Goal: Browse casually

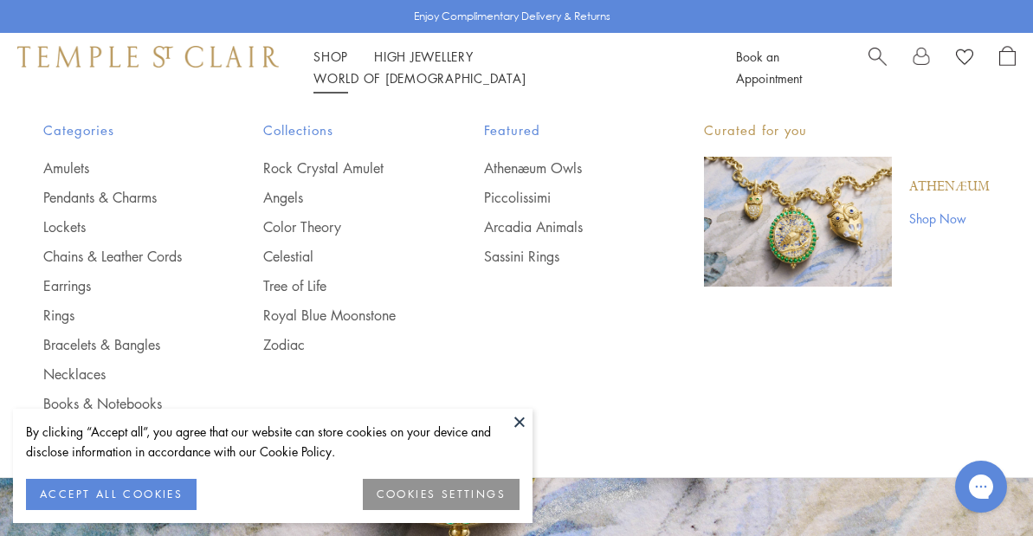
click at [328, 65] on link "Shop Shop" at bounding box center [330, 56] width 35 height 17
click at [79, 286] on link "Earrings" at bounding box center [118, 285] width 151 height 19
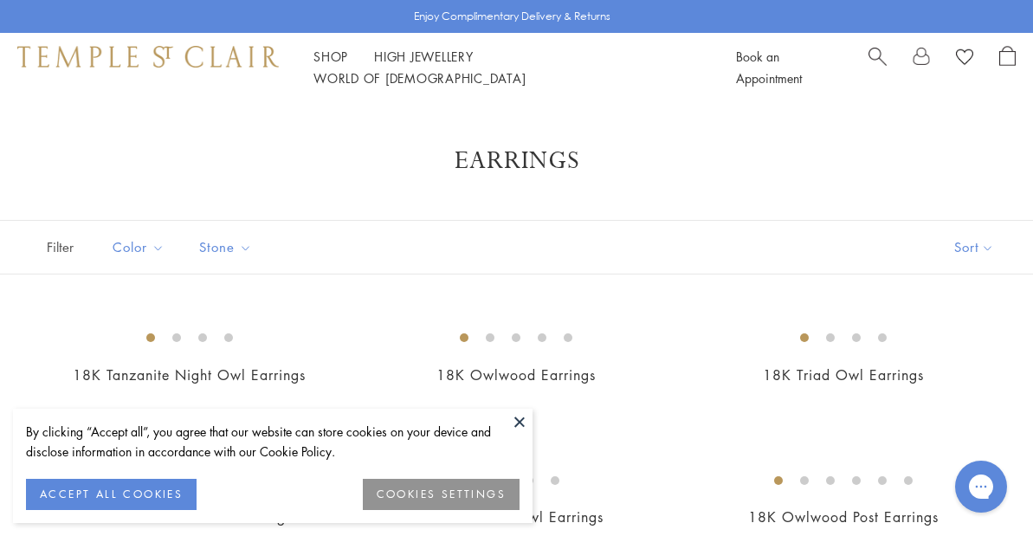
click at [521, 423] on button at bounding box center [520, 422] width 26 height 26
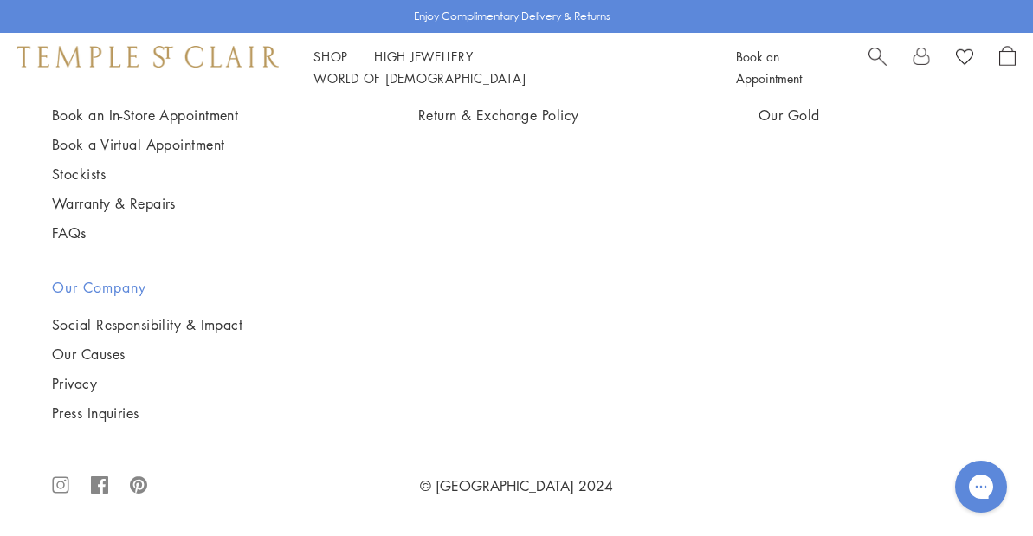
scroll to position [7417, 0]
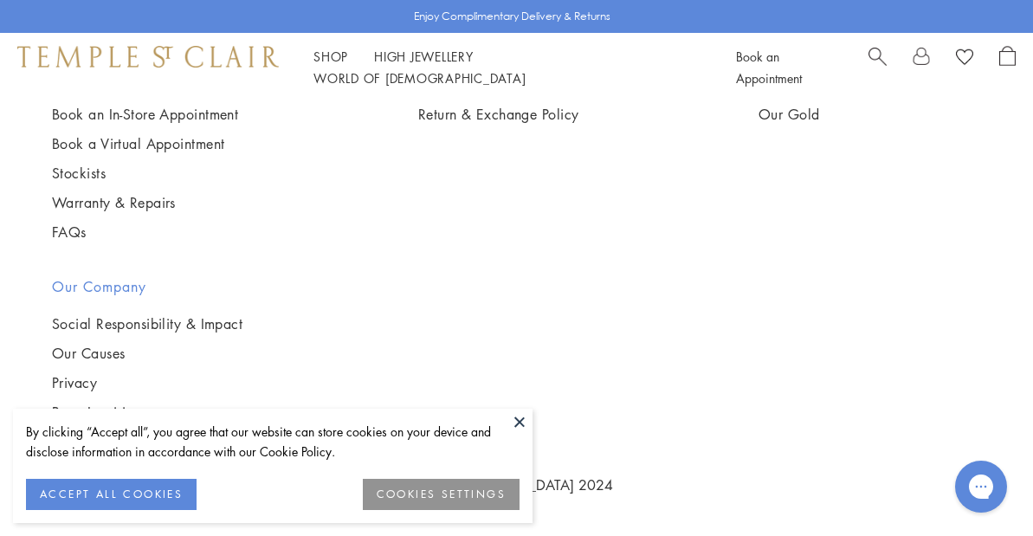
scroll to position [5632, 0]
click at [518, 417] on button at bounding box center [520, 422] width 26 height 26
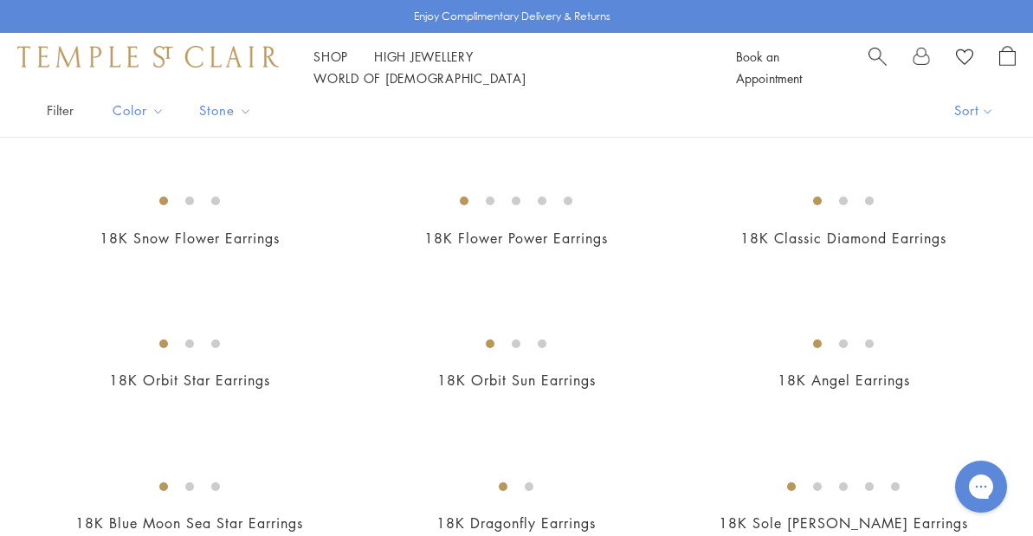
scroll to position [0, 0]
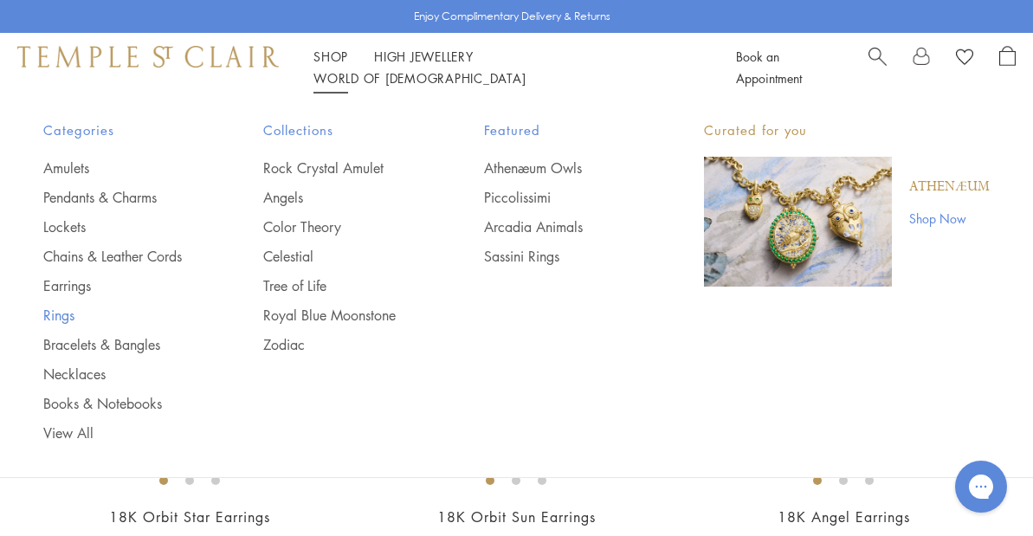
click at [56, 312] on link "Rings" at bounding box center [118, 315] width 151 height 19
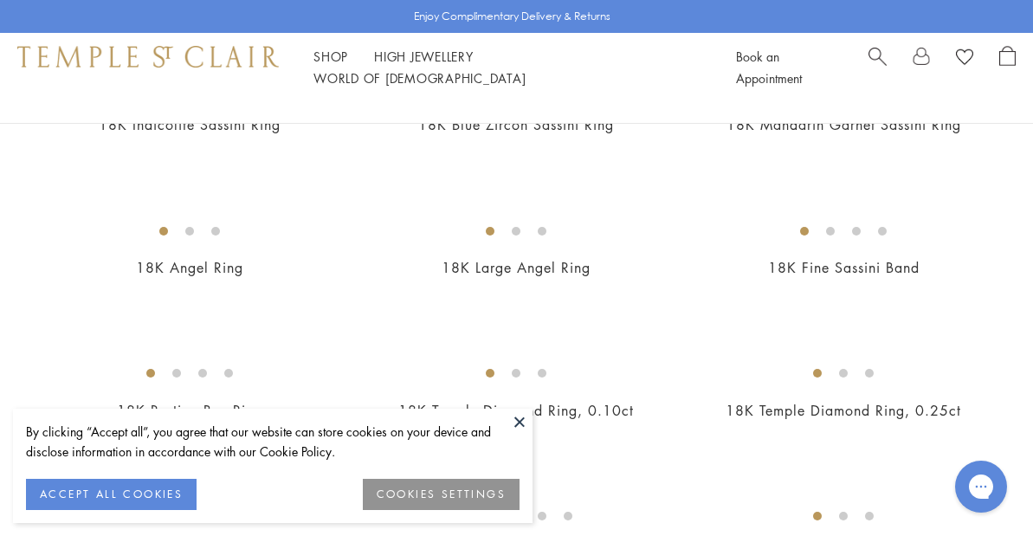
scroll to position [706, 0]
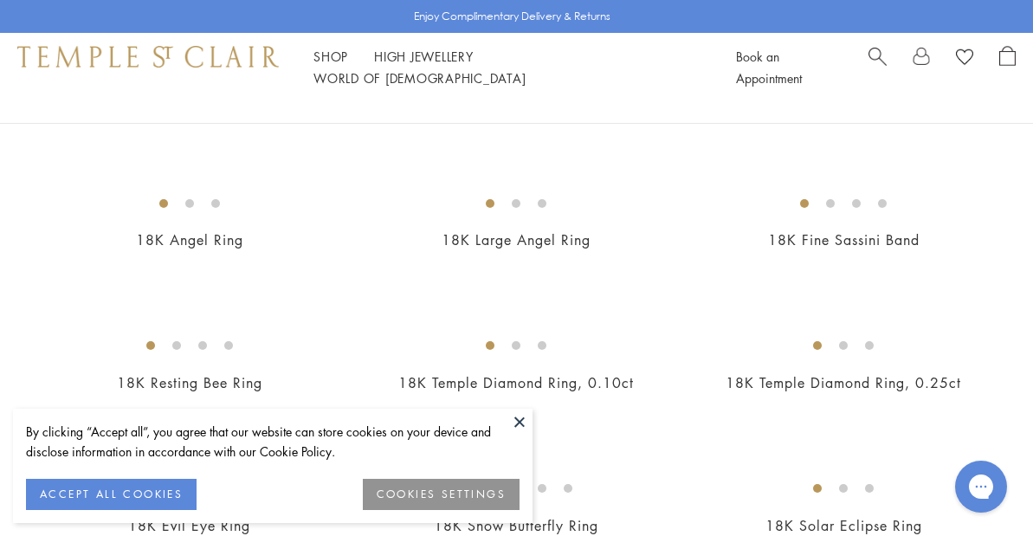
click at [516, 422] on button at bounding box center [520, 422] width 26 height 26
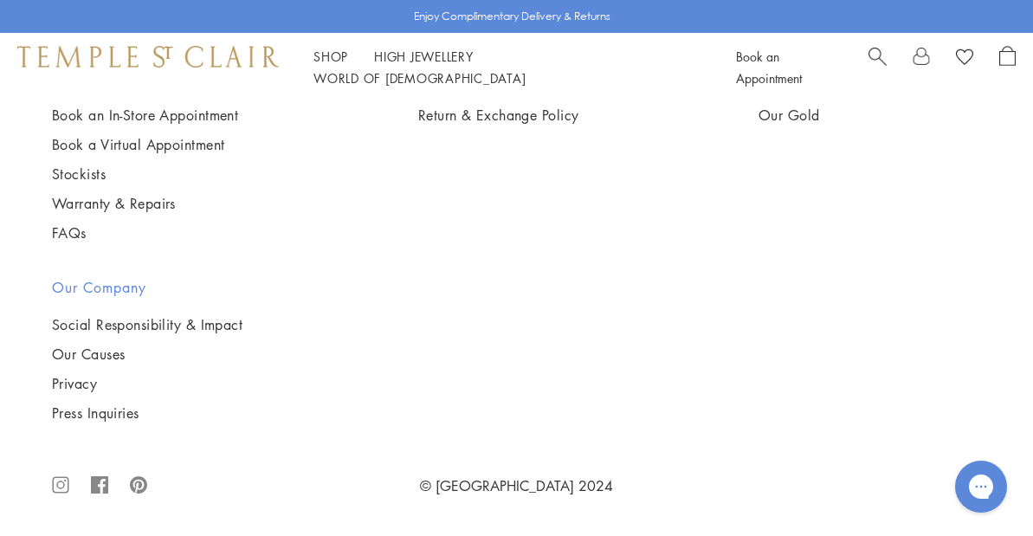
scroll to position [6478, 0]
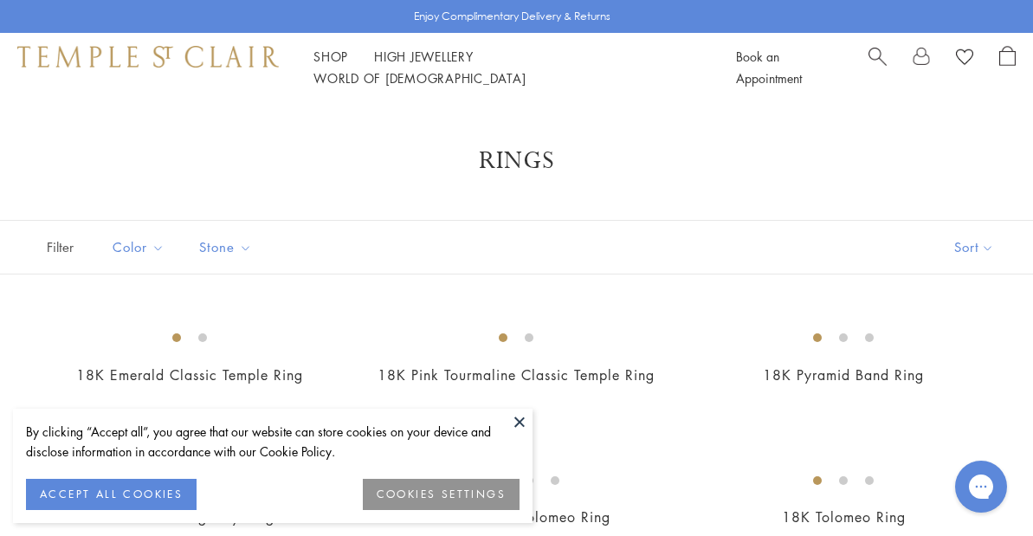
click at [529, 421] on button at bounding box center [520, 422] width 26 height 26
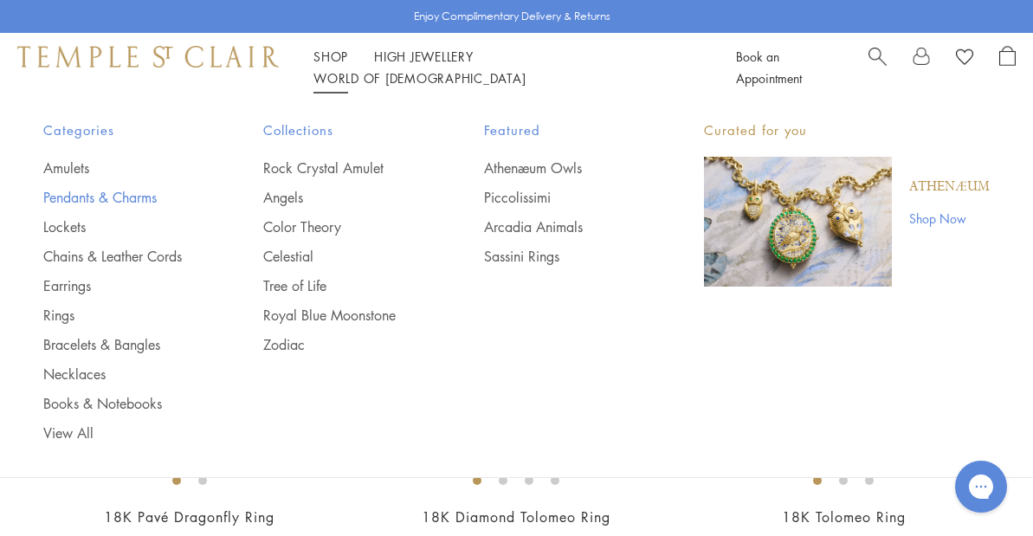
click at [87, 197] on link "Pendants & Charms" at bounding box center [118, 197] width 151 height 19
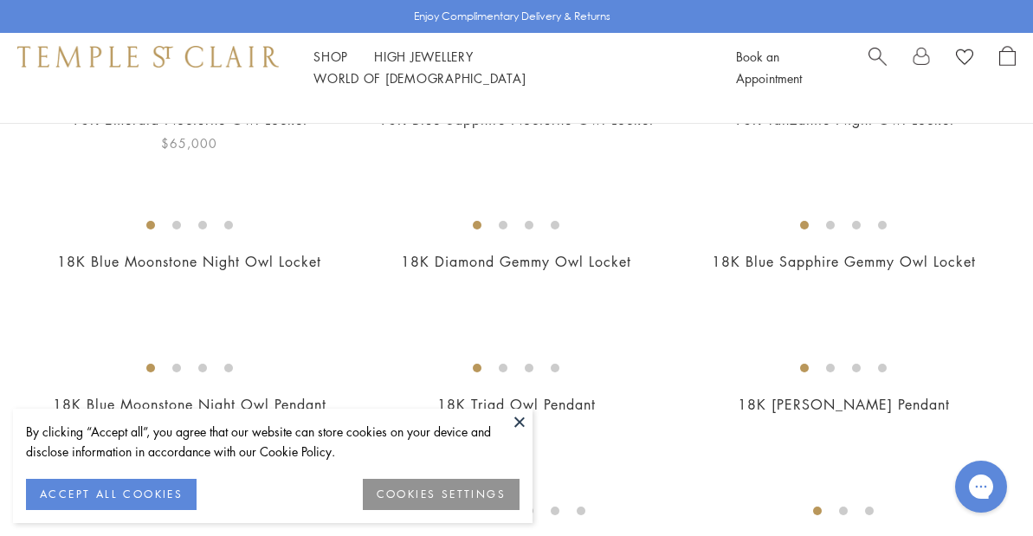
scroll to position [260, 0]
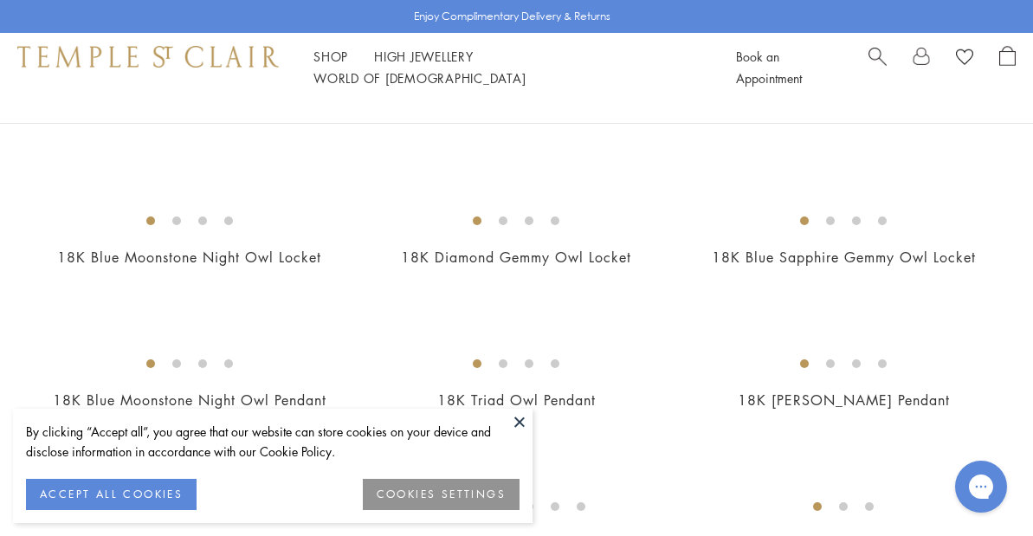
click at [517, 419] on button at bounding box center [520, 422] width 26 height 26
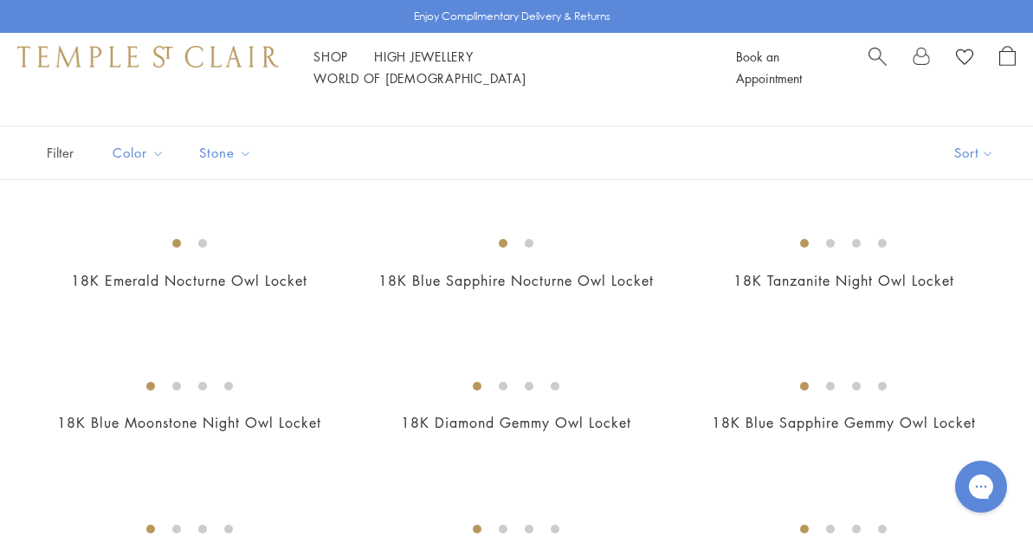
scroll to position [0, 0]
